Goal: Task Accomplishment & Management: Complete application form

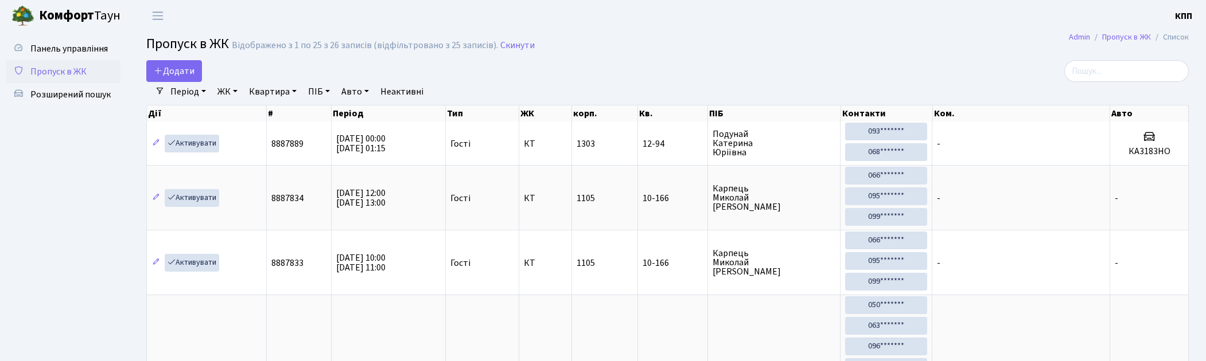
select select "25"
click at [181, 65] on span "Додати" at bounding box center [174, 71] width 41 height 13
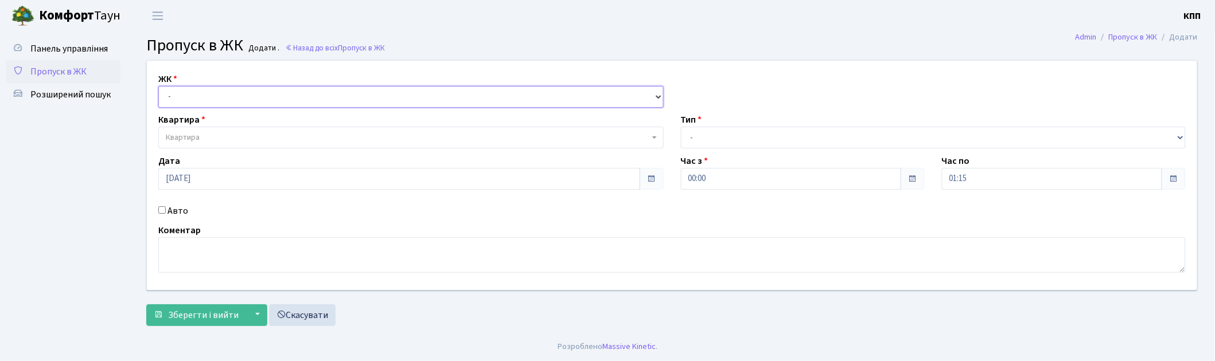
click at [190, 90] on select "- КТ, вул. Регенераторна, 4 КТ2, просп. [STREET_ADDRESS] [STREET_ADDRESS] [PERS…" at bounding box center [410, 97] width 505 height 22
select select "305"
click at [158, 86] on select "- КТ, вул. Регенераторна, 4 КТ2, просп. [STREET_ADDRESS] [STREET_ADDRESS] [PERS…" at bounding box center [410, 97] width 505 height 22
select select
click at [86, 65] on link "Пропуск в ЖК" at bounding box center [63, 71] width 115 height 23
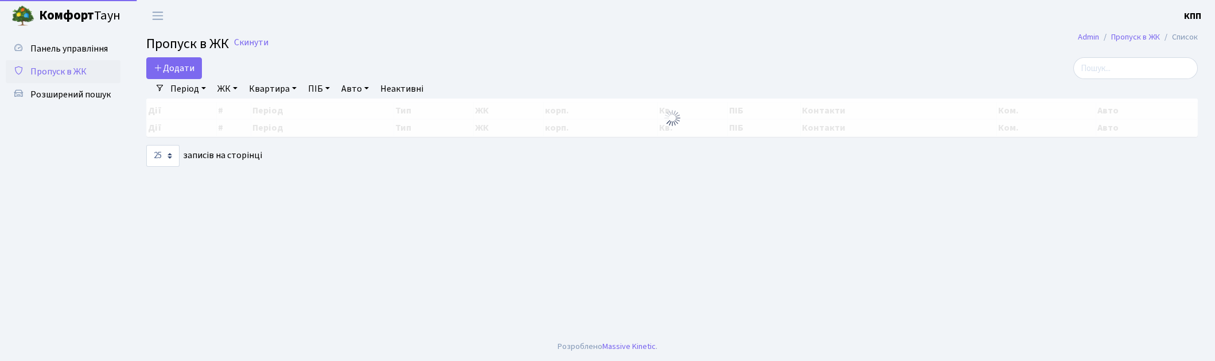
select select "25"
click at [1176, 72] on input "search" at bounding box center [1135, 68] width 124 height 22
